Goal: Information Seeking & Learning: Learn about a topic

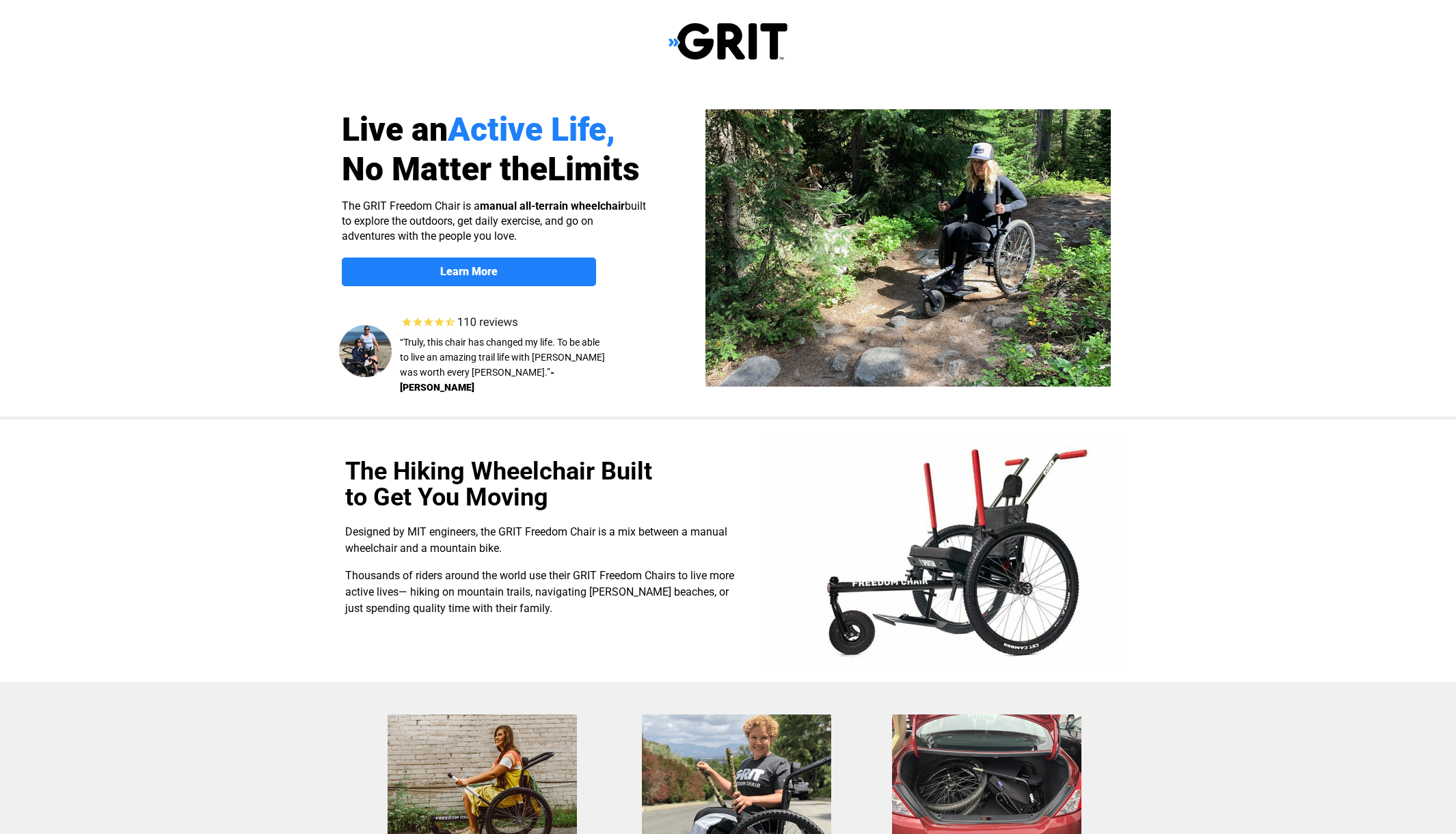
select select "CA"
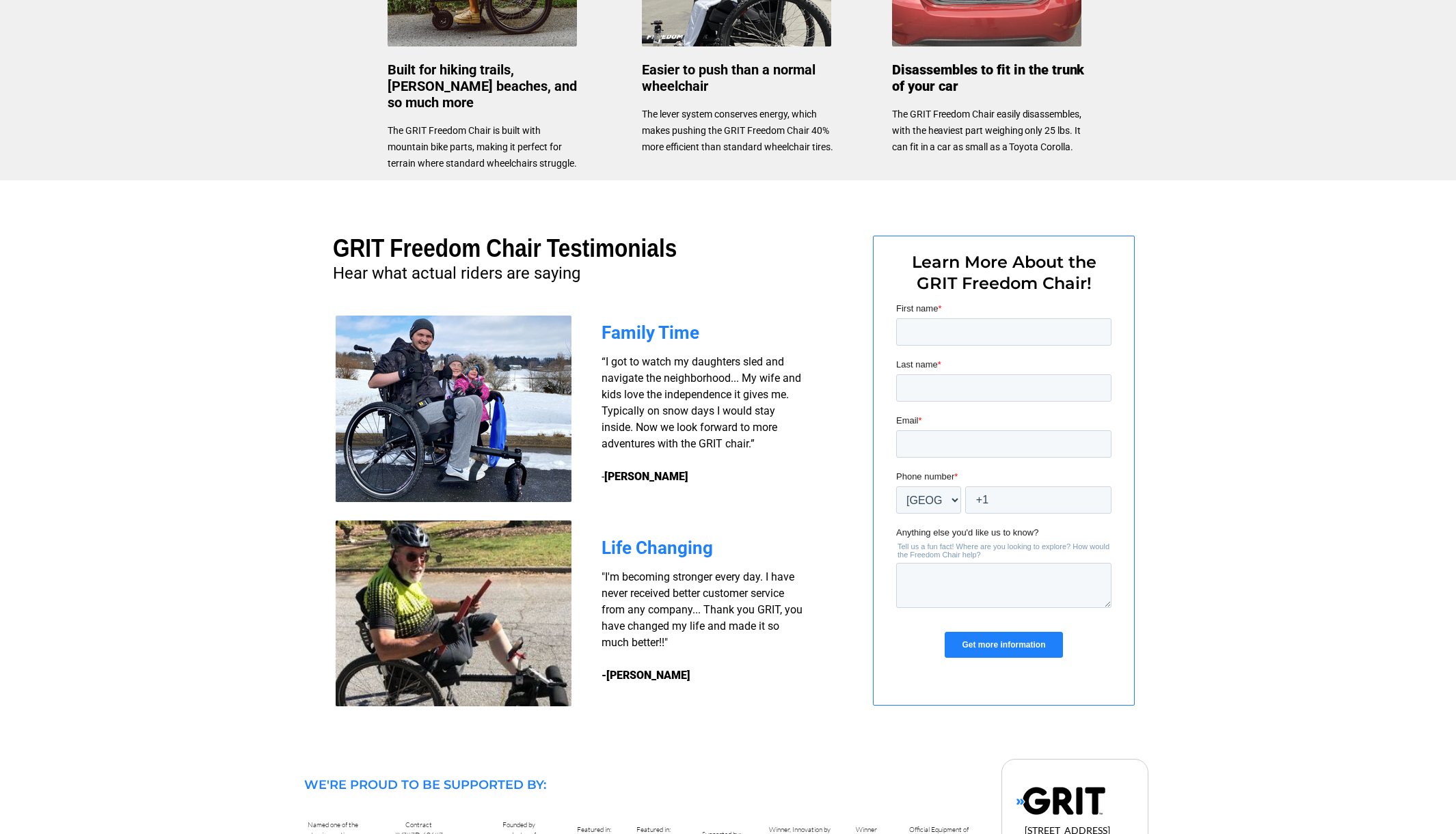
scroll to position [956, 0]
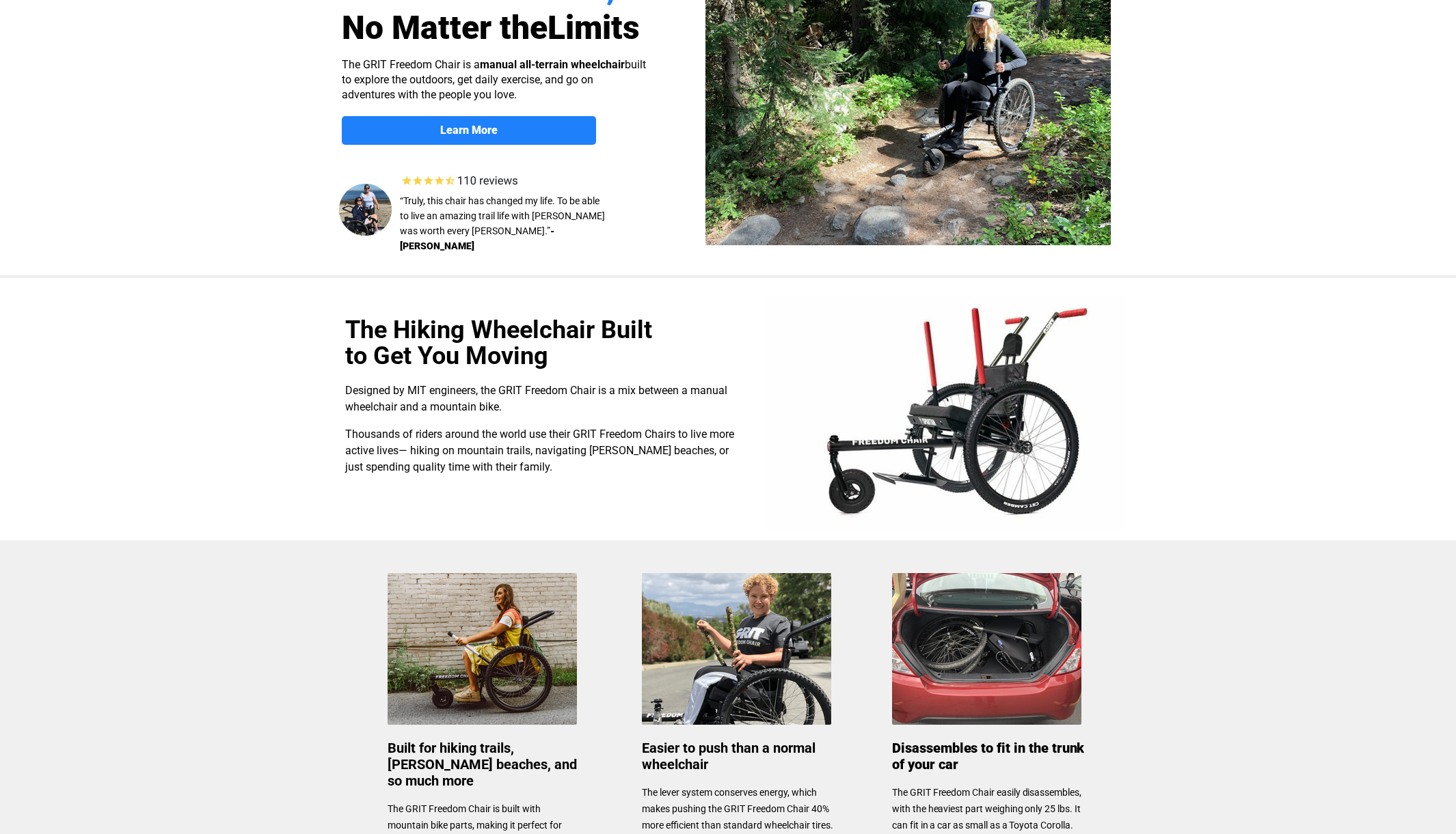
scroll to position [0, 0]
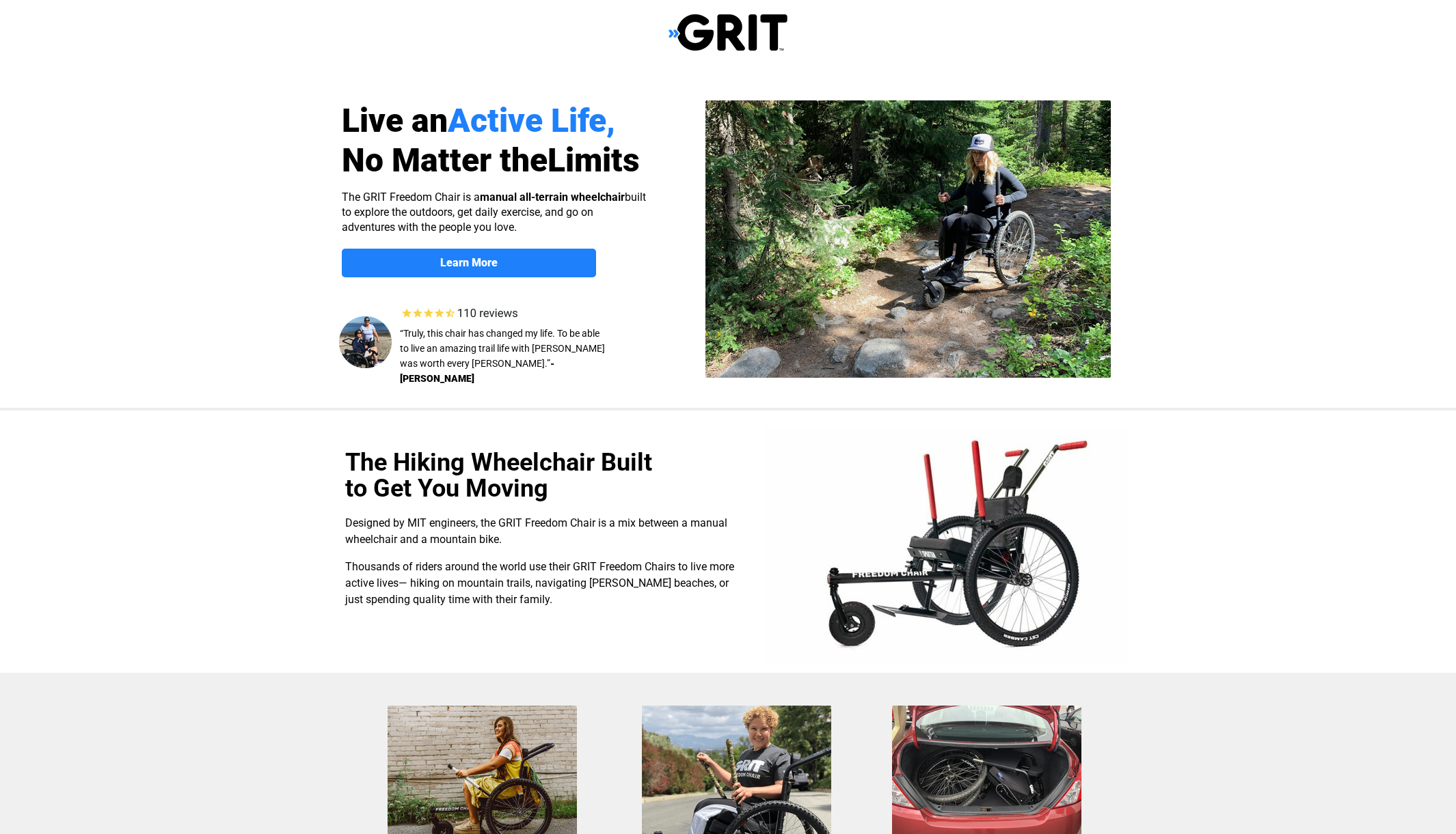
click at [751, 444] on div at bounding box center [728, 541] width 868 height 263
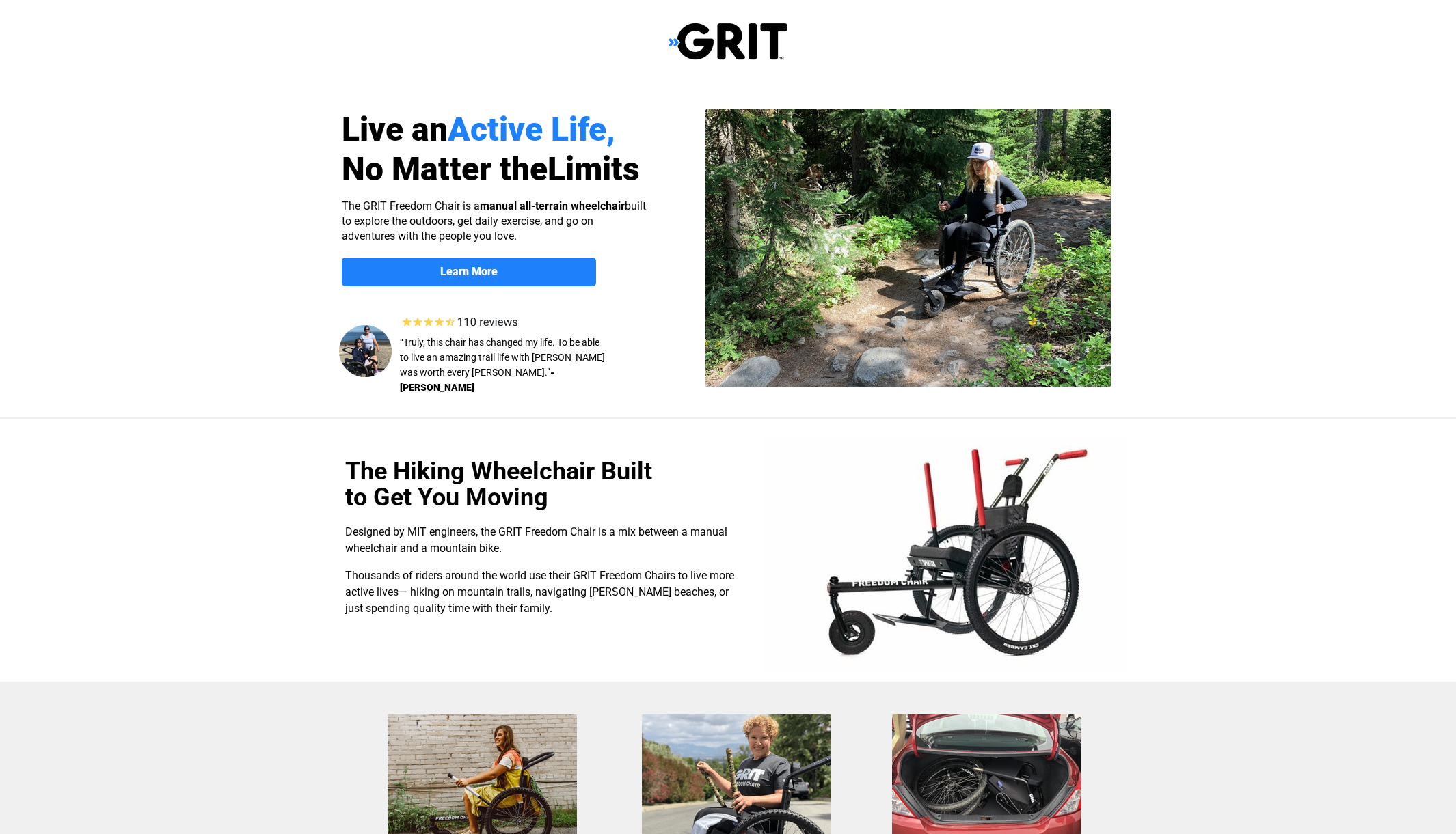
click at [751, 444] on div at bounding box center [728, 550] width 868 height 263
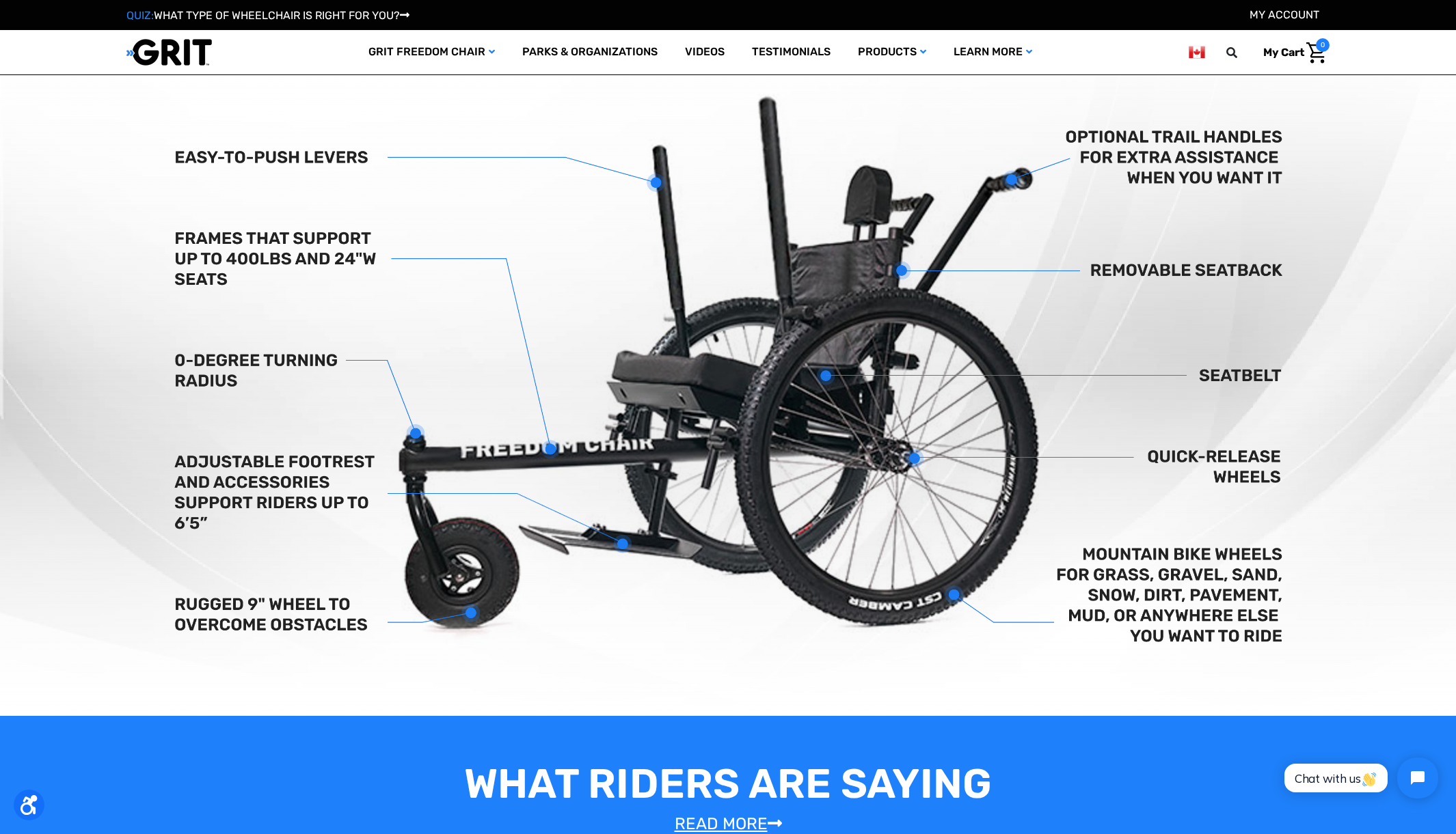
scroll to position [546, 0]
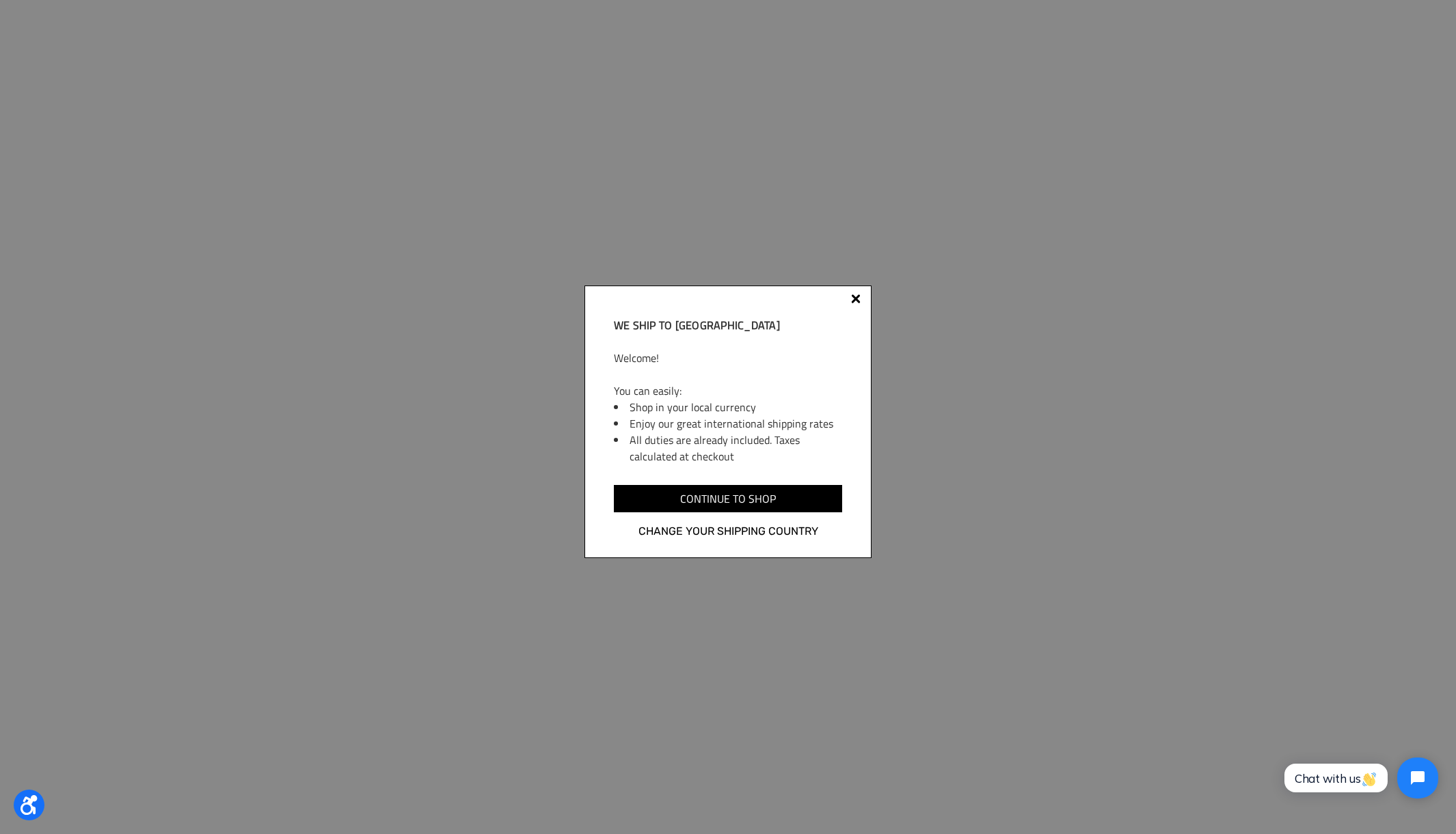
click at [854, 292] on div "We ship to Canada Welcome! You can easily: Shop in your local currency Enjoy ou…" at bounding box center [728, 421] width 287 height 272
click at [863, 296] on div "We ship to Canada Welcome! You can easily: Shop in your local currency Enjoy ou…" at bounding box center [728, 421] width 287 height 272
click at [856, 298] on div at bounding box center [855, 299] width 10 height 10
